Goal: Navigation & Orientation: Find specific page/section

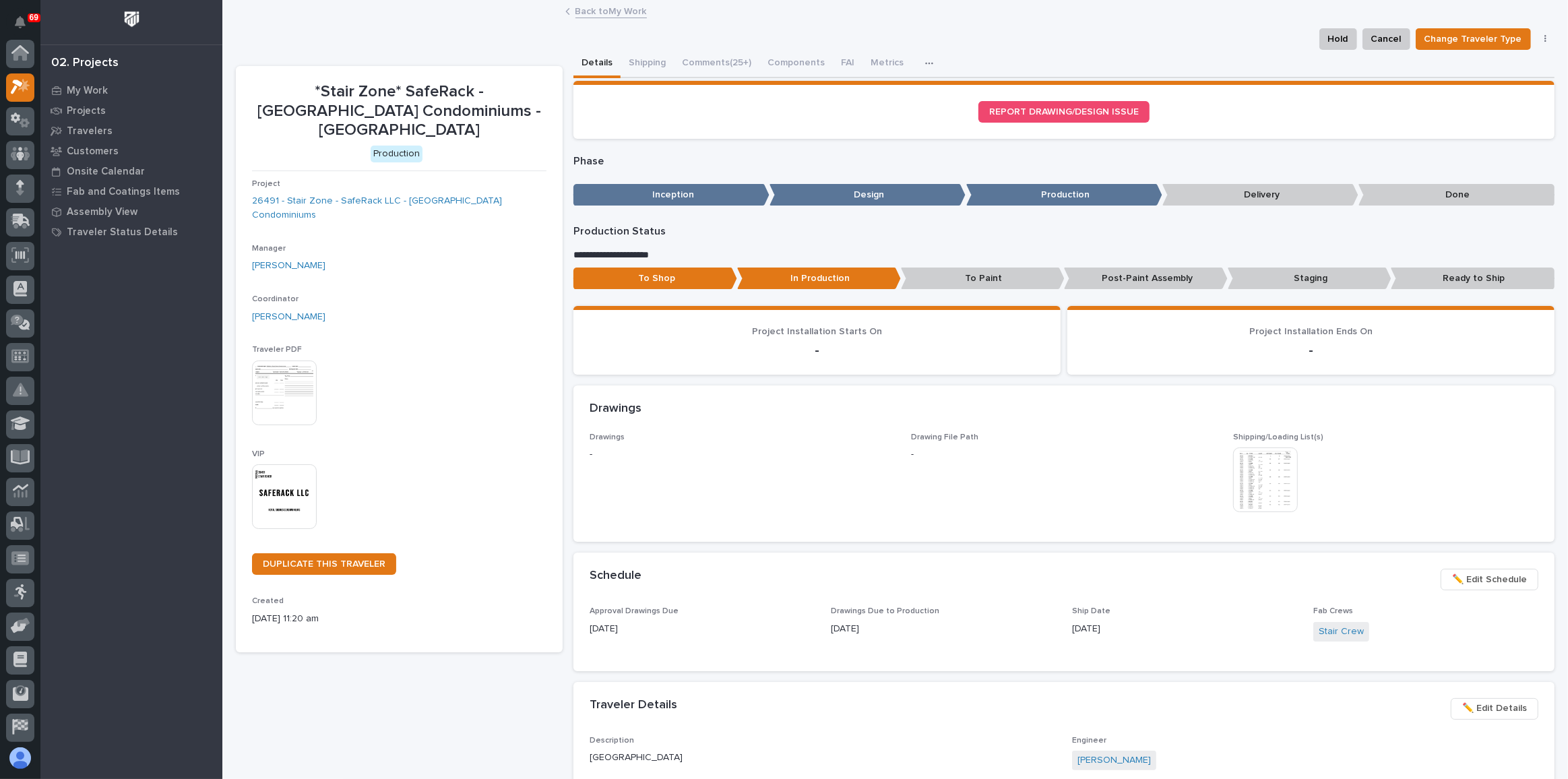
scroll to position [33, 0]
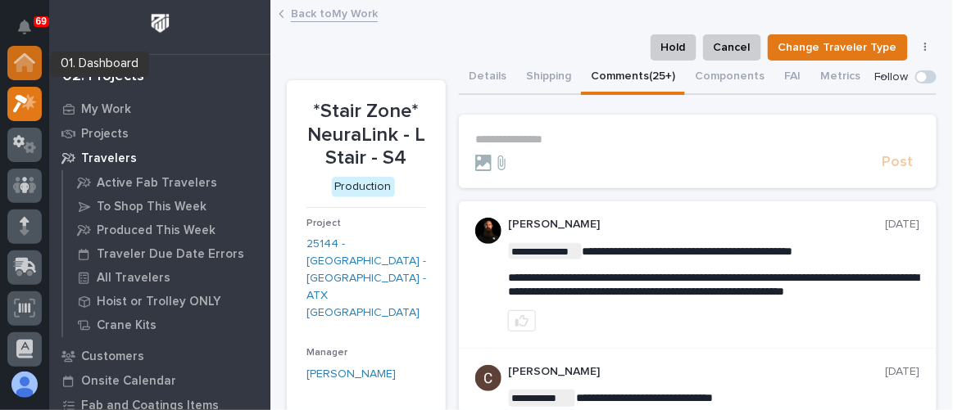
click at [29, 62] on icon at bounding box center [24, 64] width 16 height 16
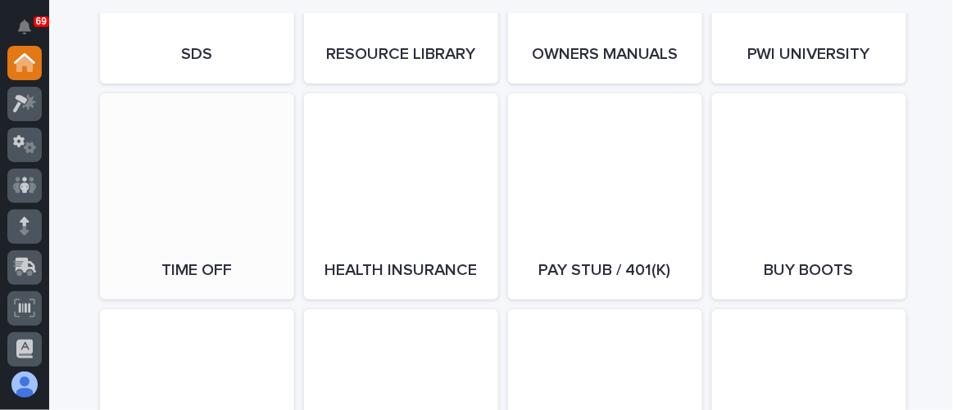
scroll to position [2978, 0]
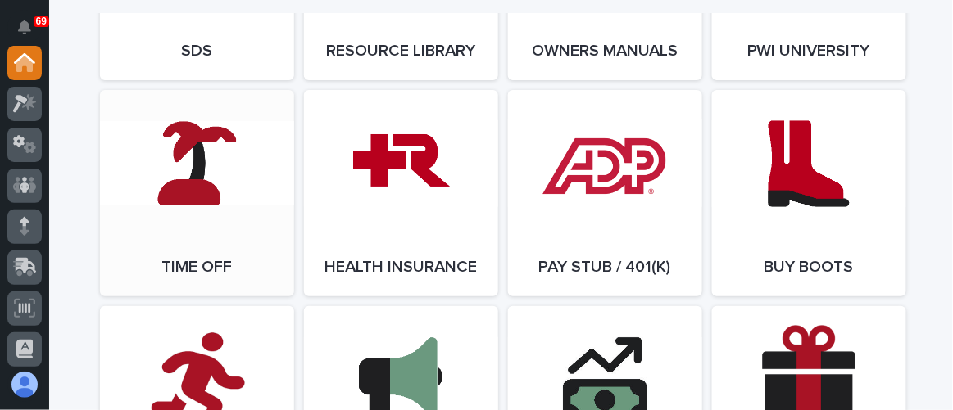
click at [215, 252] on link "Open Link" at bounding box center [197, 193] width 194 height 206
